Goal: Find specific page/section: Find specific page/section

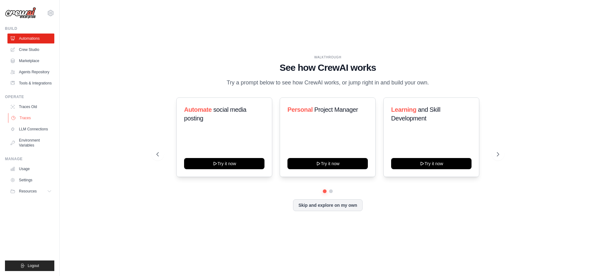
click at [24, 116] on link "Traces" at bounding box center [31, 118] width 47 height 10
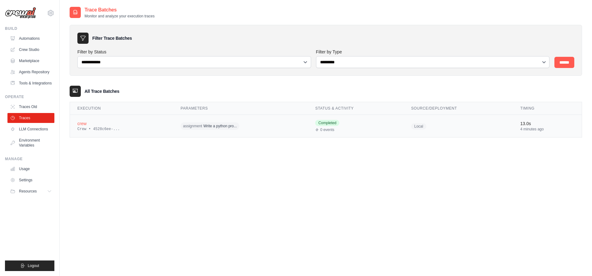
click at [82, 129] on div "Crew • 4528c6ee-..." at bounding box center [121, 129] width 88 height 5
